Goal: Task Accomplishment & Management: Manage account settings

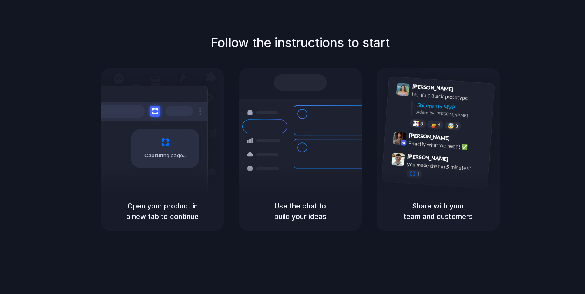
click at [292, 147] on div at bounding box center [292, 147] width 0 height 0
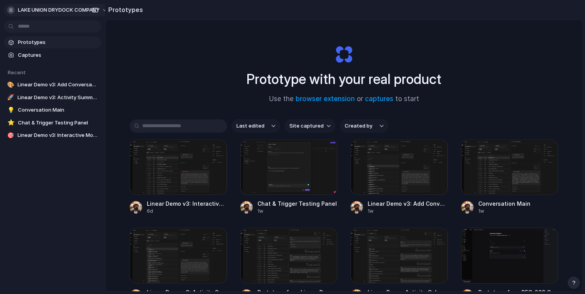
click at [10, 10] on div "button" at bounding box center [11, 10] width 8 height 8
click at [28, 28] on span "Settings" at bounding box center [28, 28] width 21 height 8
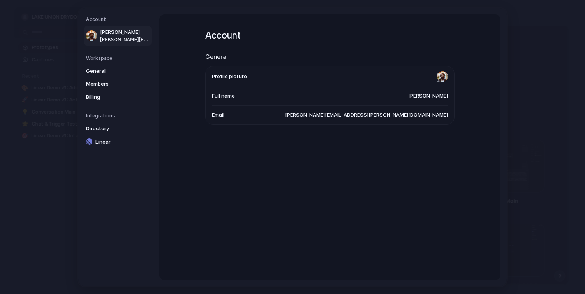
click at [262, 79] on li "Profile picture" at bounding box center [330, 76] width 236 height 21
click at [95, 74] on span "General" at bounding box center [111, 71] width 50 height 8
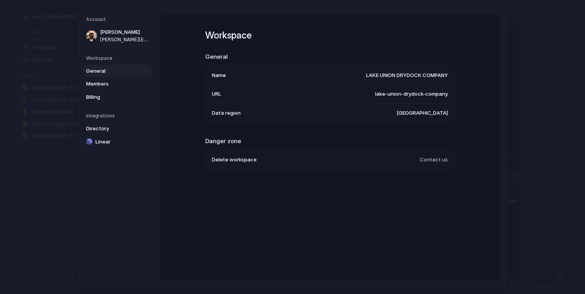
click at [366, 76] on span "LAKE UNION DRYDOCK COMPANY" at bounding box center [407, 76] width 82 height 8
click at [367, 76] on span "LAKE UNION DRYDOCK COMPANY" at bounding box center [407, 76] width 82 height 8
click at [114, 80] on span "Members" at bounding box center [111, 84] width 50 height 8
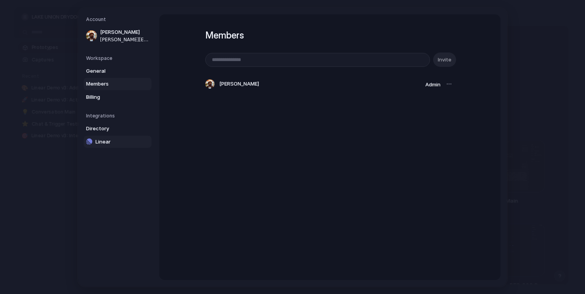
click at [117, 136] on link "Linear" at bounding box center [118, 142] width 68 height 12
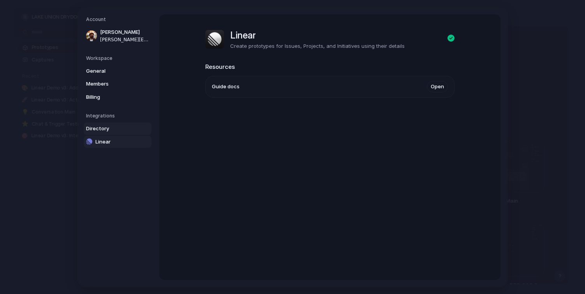
click at [108, 131] on span "Directory" at bounding box center [111, 129] width 50 height 8
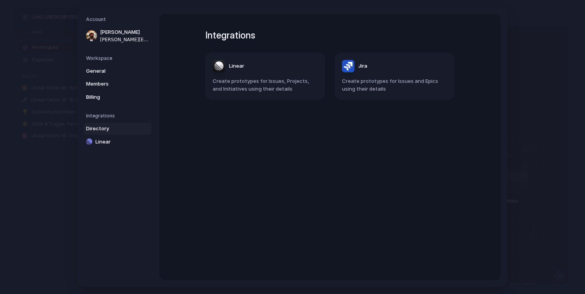
drag, startPoint x: 108, startPoint y: 99, endPoint x: 168, endPoint y: 71, distance: 66.2
click at [167, 71] on div "Account [PERSON_NAME] [PERSON_NAME][EMAIL_ADDRESS][PERSON_NAME][DOMAIN_NAME] Wo…" at bounding box center [292, 147] width 428 height 278
click at [244, 78] on span "Create prototypes for Issues, Projects, and Initiatives using their details" at bounding box center [265, 84] width 105 height 15
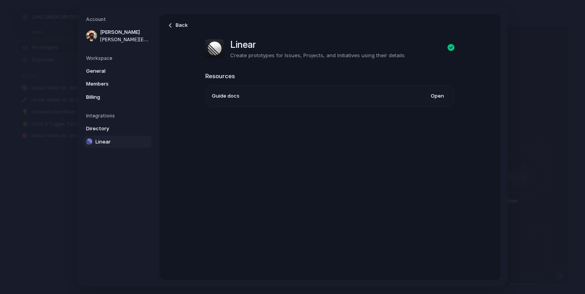
click at [329, 92] on li "Guide docs Open" at bounding box center [330, 96] width 236 height 21
click at [116, 91] on link "Billing" at bounding box center [118, 97] width 68 height 12
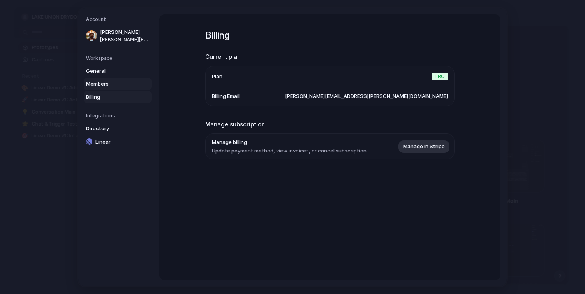
click at [116, 81] on span "Members" at bounding box center [111, 84] width 50 height 8
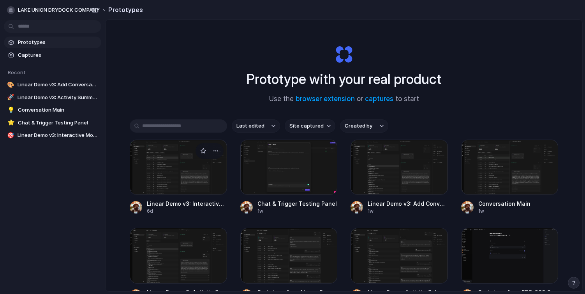
click at [187, 169] on div at bounding box center [178, 167] width 97 height 55
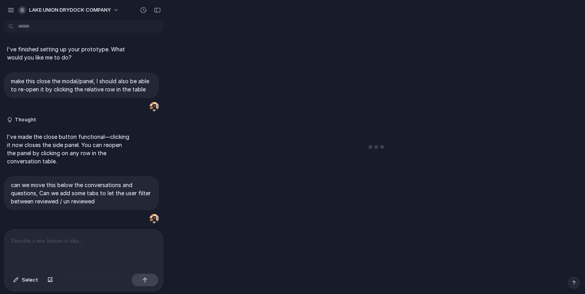
scroll to position [512, 0]
